Goal: Task Accomplishment & Management: Manage account settings

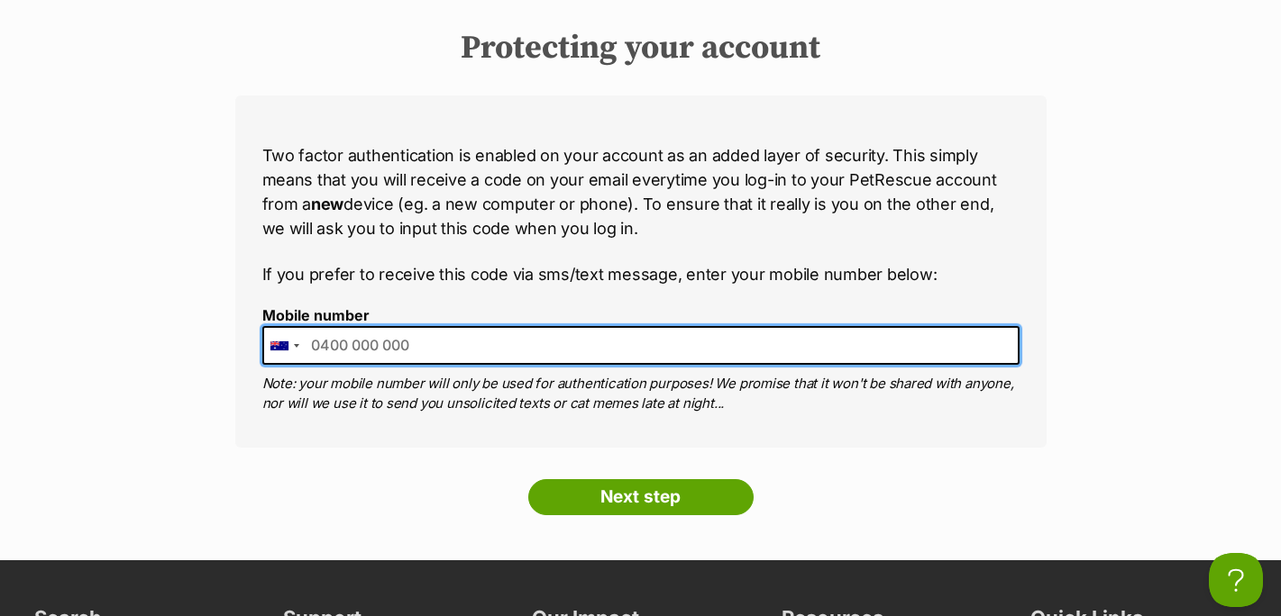
click at [379, 352] on input "Mobile number" at bounding box center [640, 345] width 757 height 38
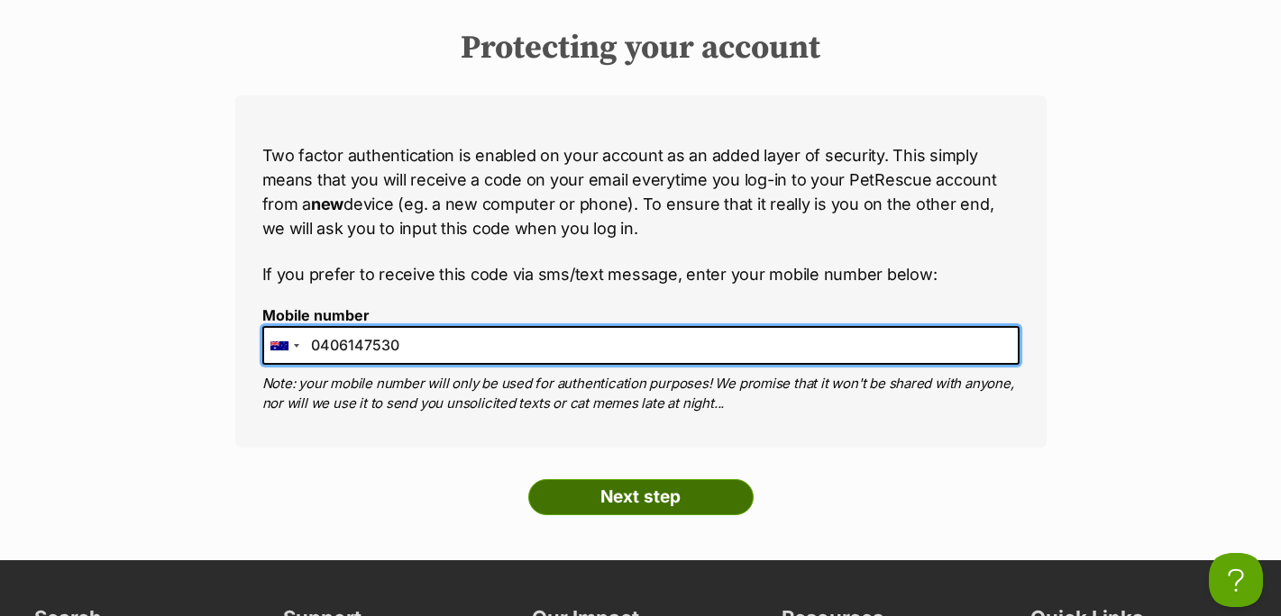
type input "0406147530"
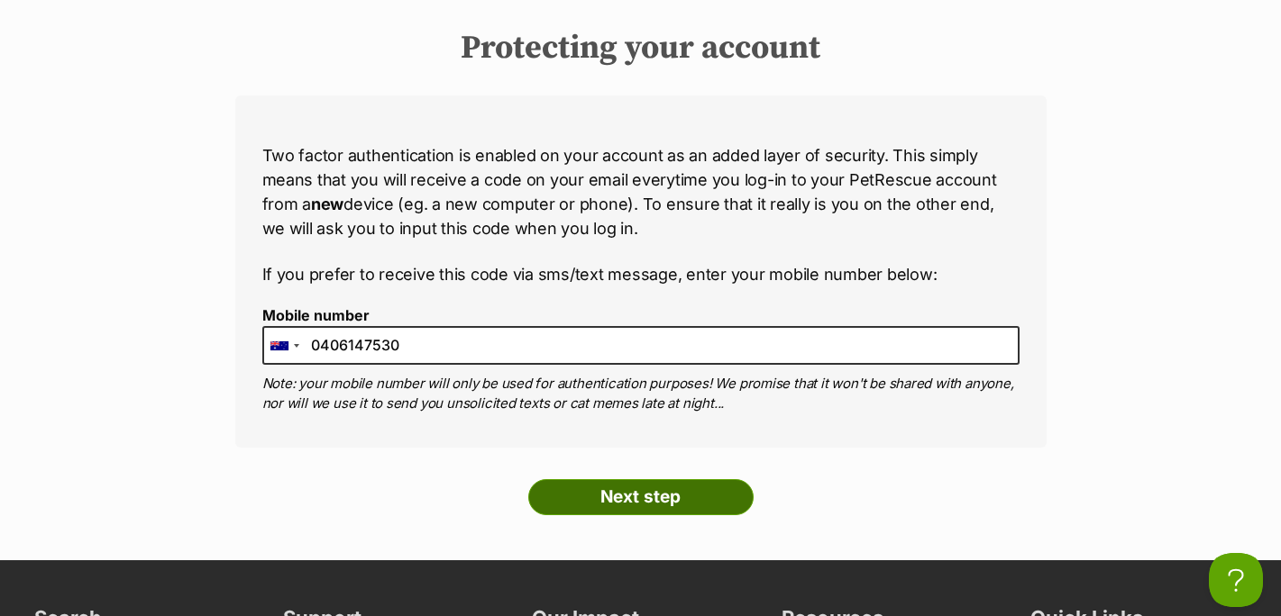
click at [653, 480] on input "Next step" at bounding box center [640, 497] width 225 height 36
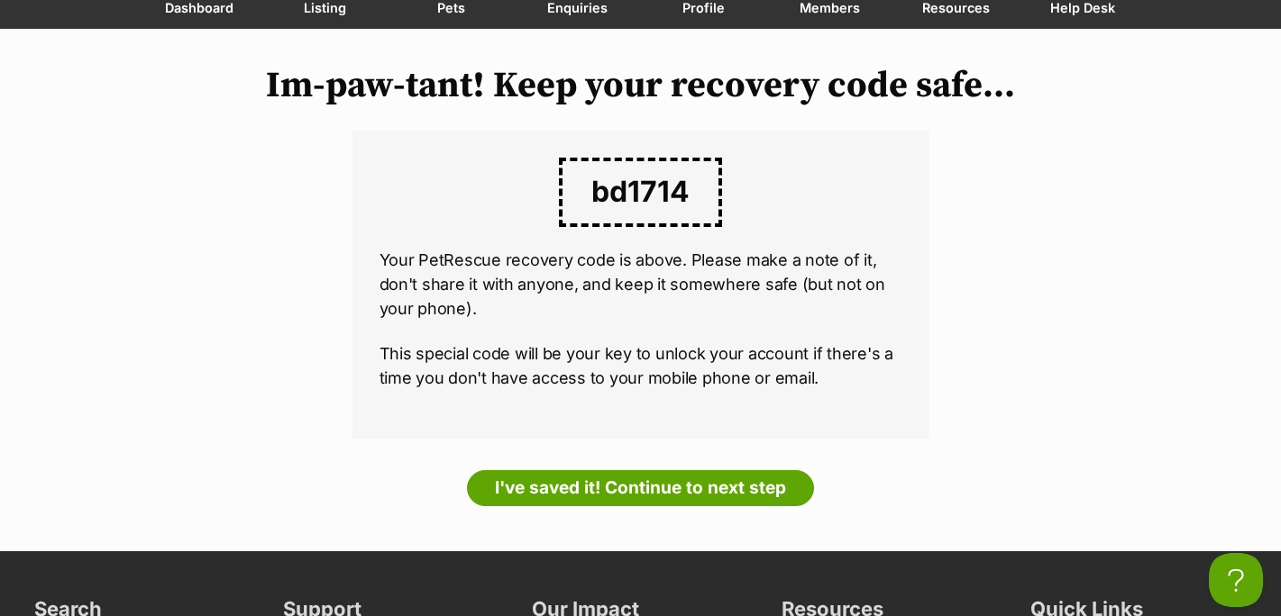
scroll to position [177, 0]
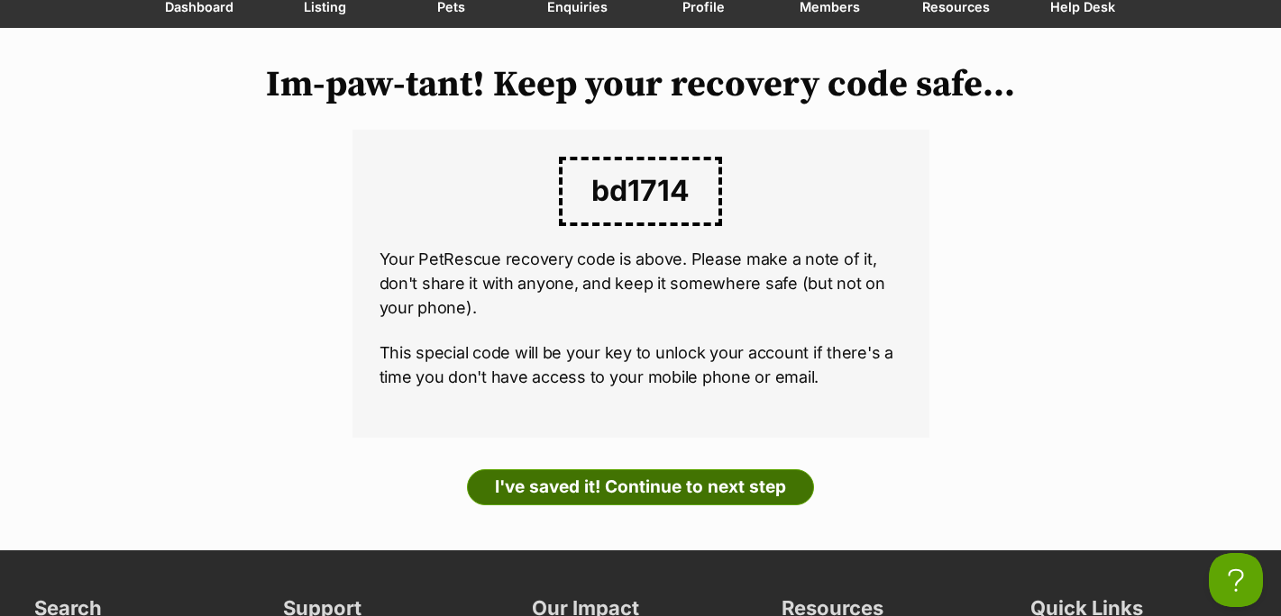
click at [699, 488] on link "I've saved it! Continue to next step" at bounding box center [640, 488] width 347 height 36
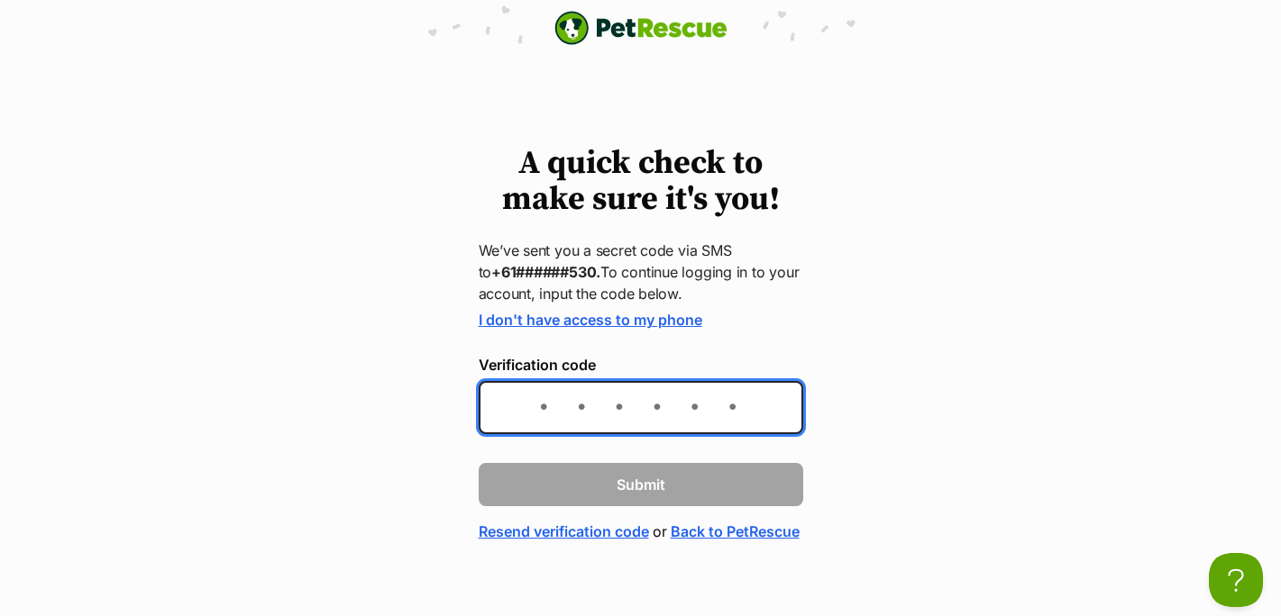
click at [556, 403] on input "Verification code" at bounding box center [641, 407] width 324 height 53
type input "760593"
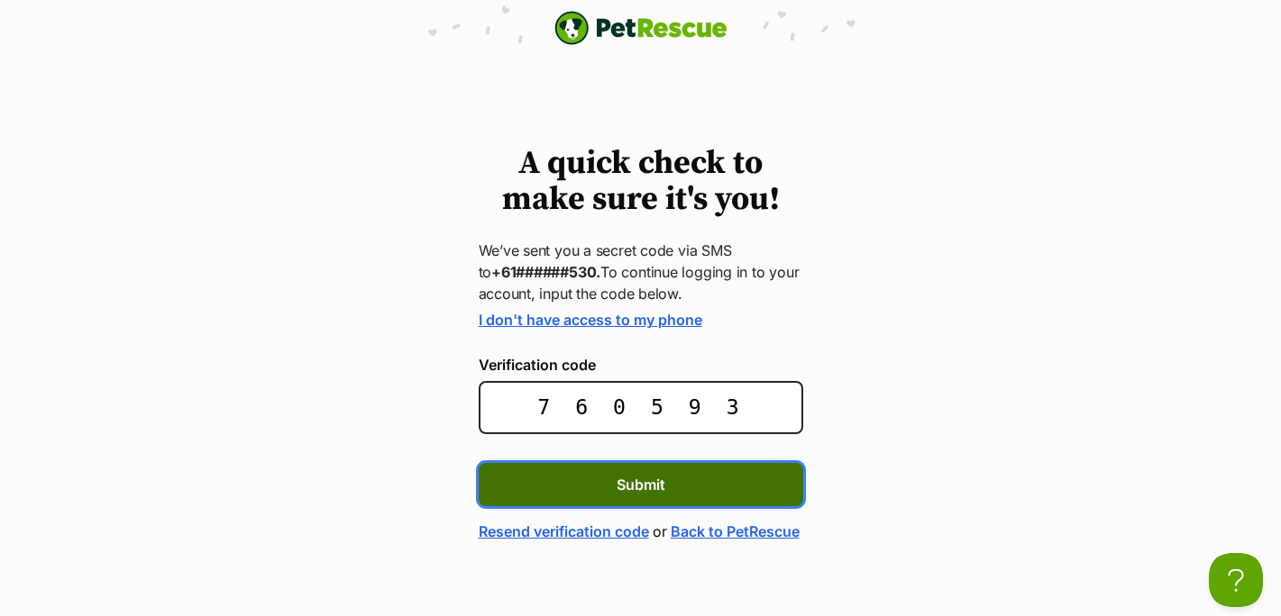
click at [548, 485] on button "Submit" at bounding box center [641, 484] width 324 height 43
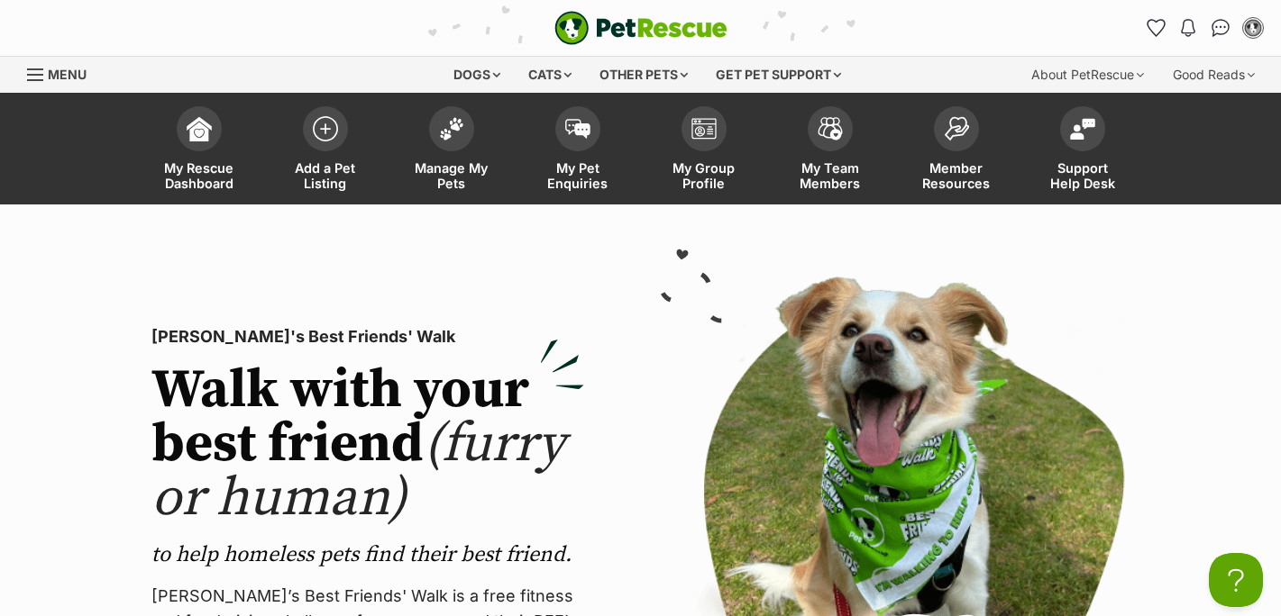
click at [35, 74] on span "Menu" at bounding box center [35, 75] width 16 height 2
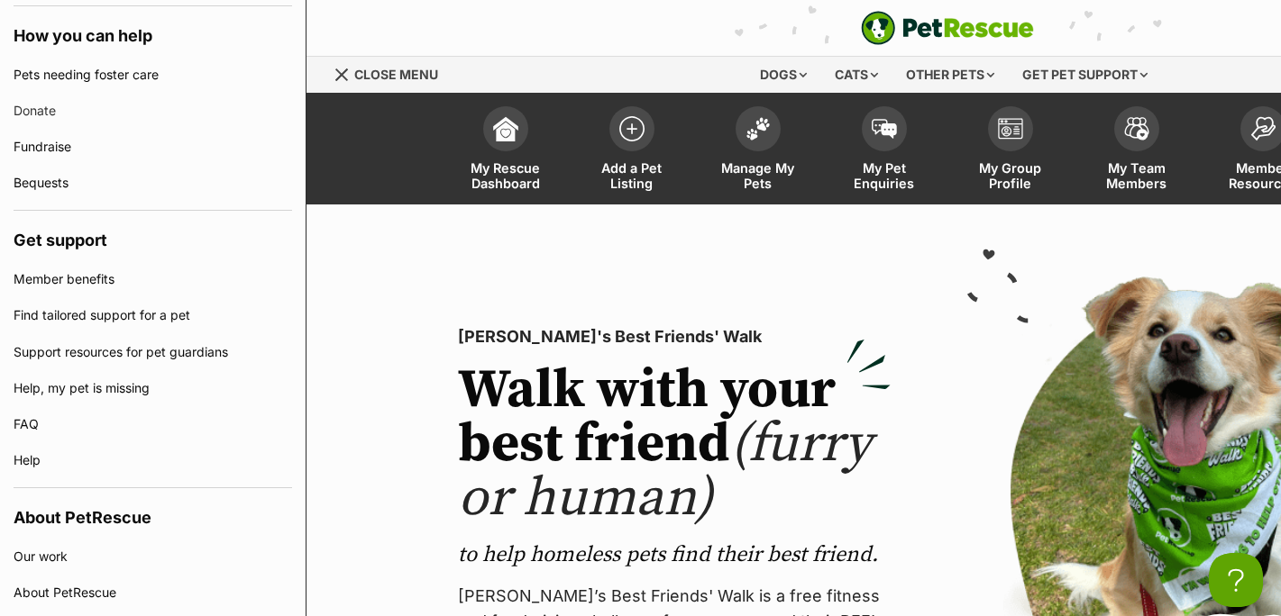
scroll to position [885, 0]
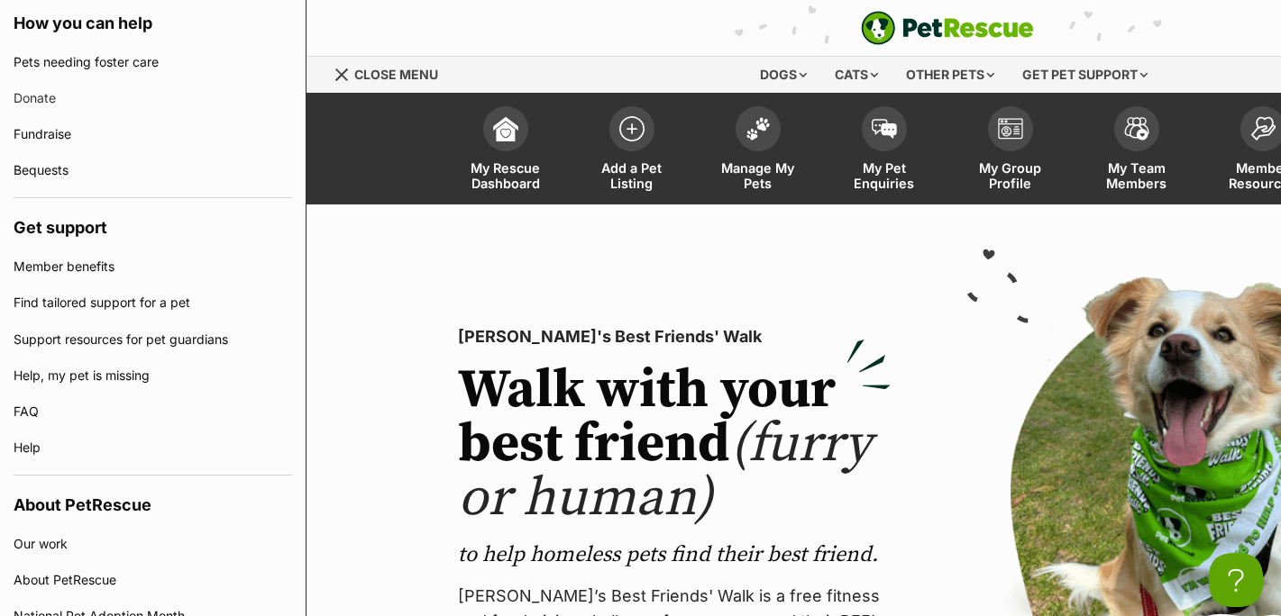
click at [343, 82] on link "Close menu" at bounding box center [391, 73] width 117 height 32
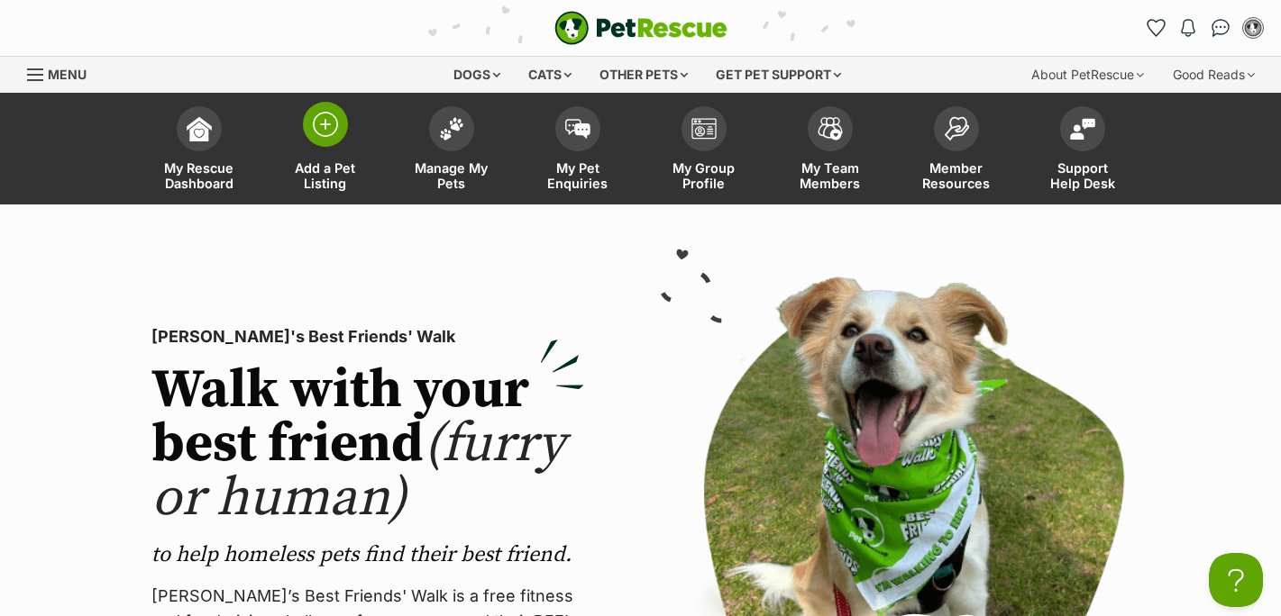
click at [332, 124] on img at bounding box center [325, 124] width 25 height 25
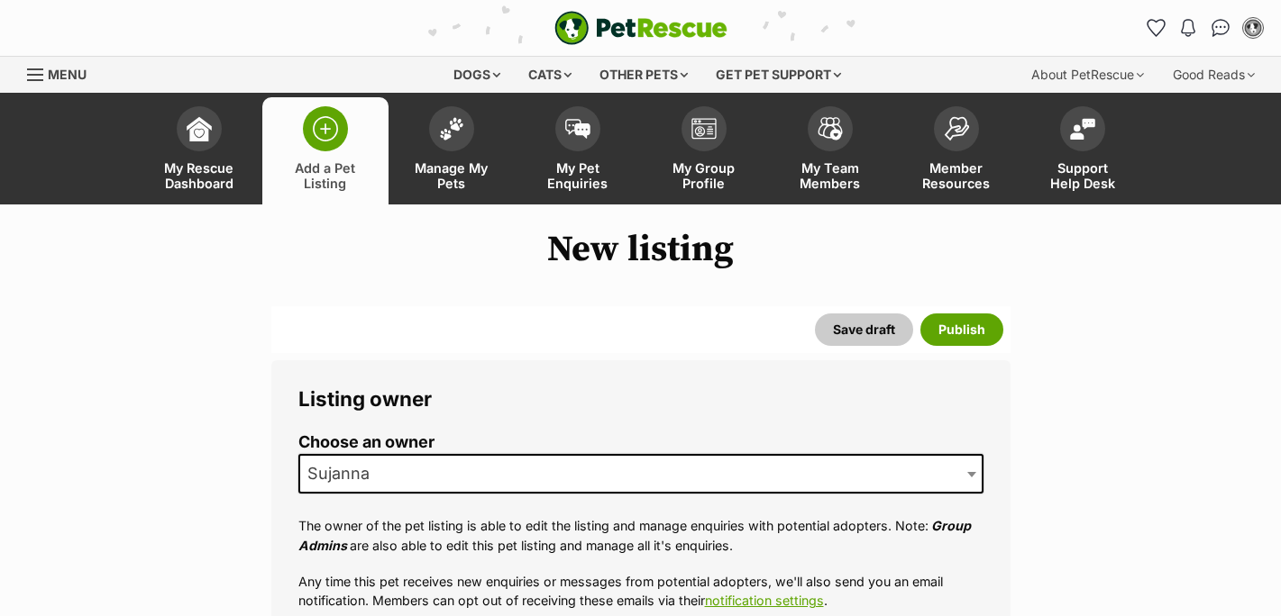
click at [327, 474] on span "Sujanna" at bounding box center [343, 473] width 87 height 25
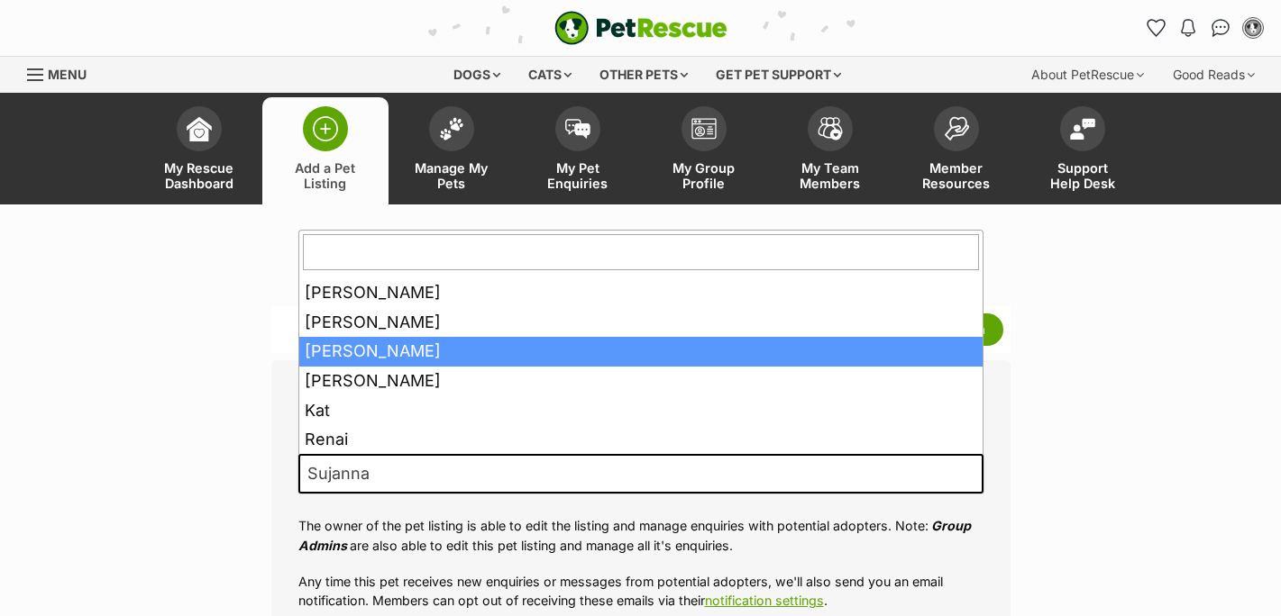
scroll to position [246, 0]
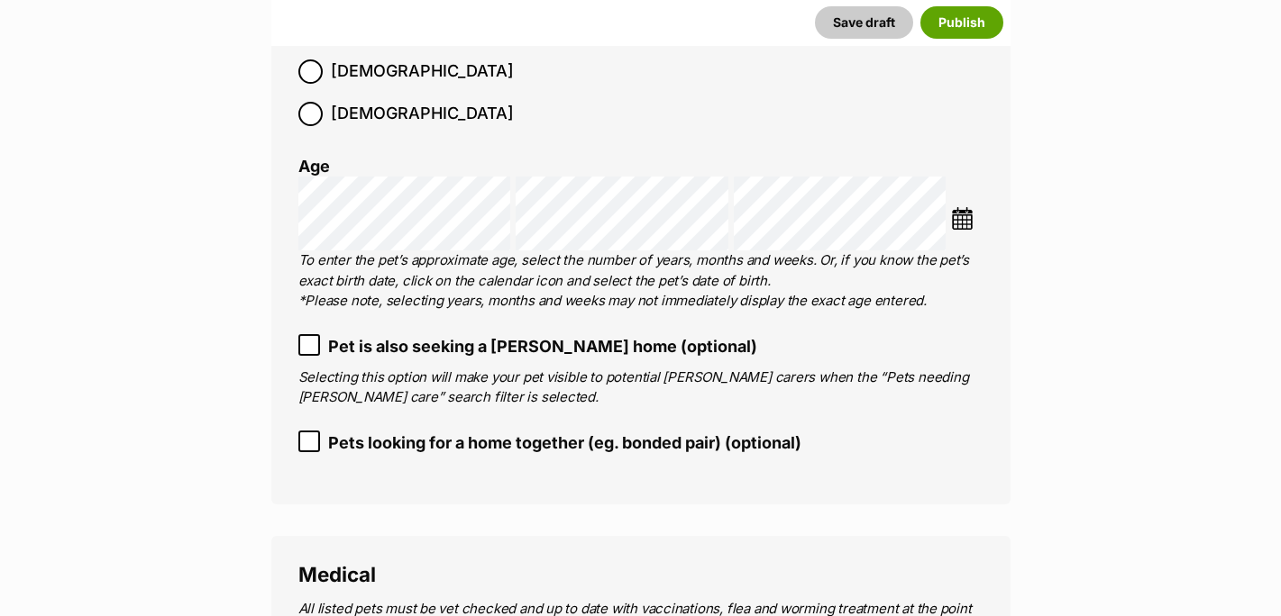
scroll to position [2288, 0]
